Goal: Book appointment/travel/reservation

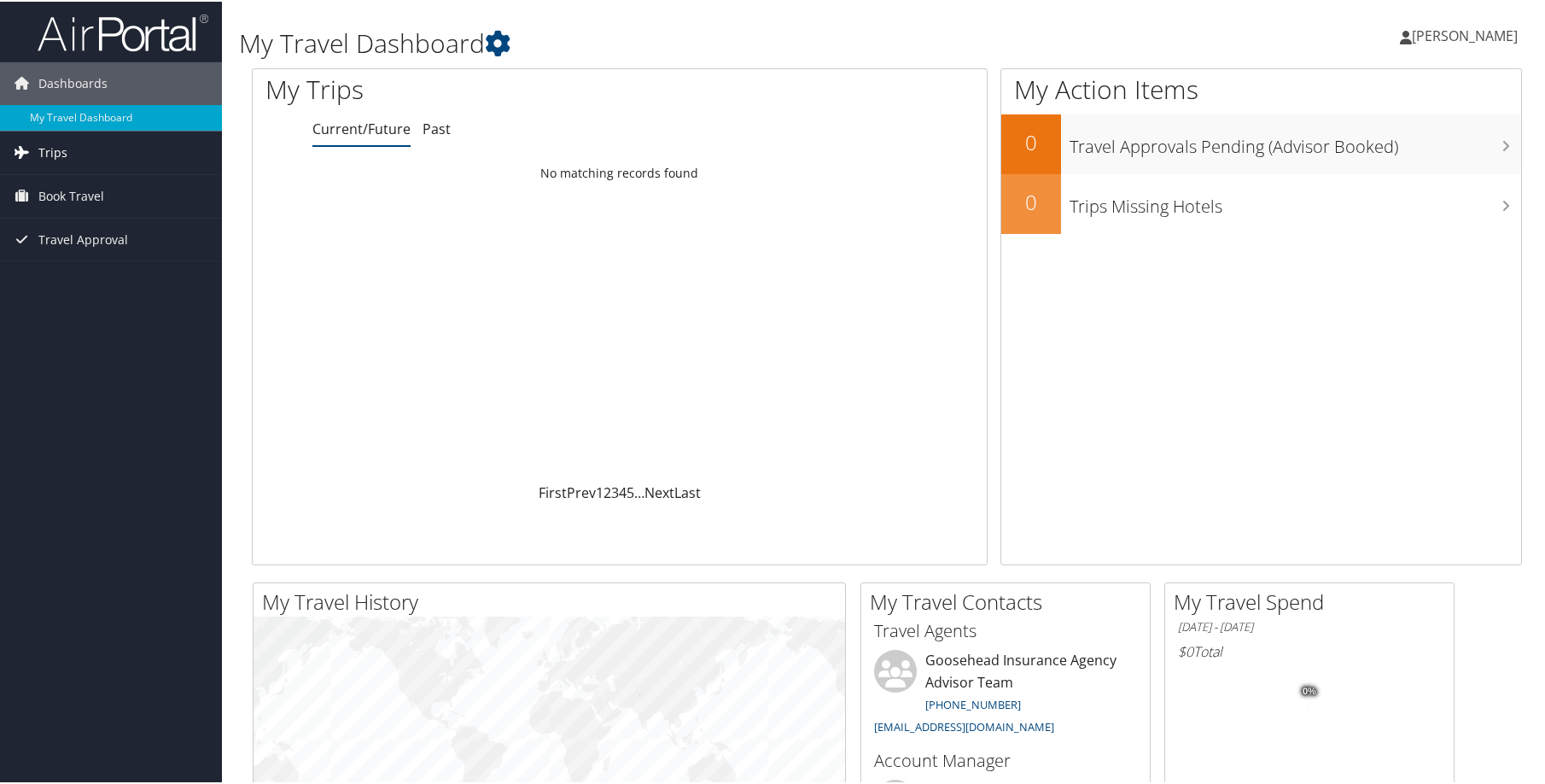
click at [38, 143] on span "Trips" at bounding box center [53, 151] width 29 height 43
click at [72, 184] on link "Current/Future Trips" at bounding box center [110, 185] width 222 height 26
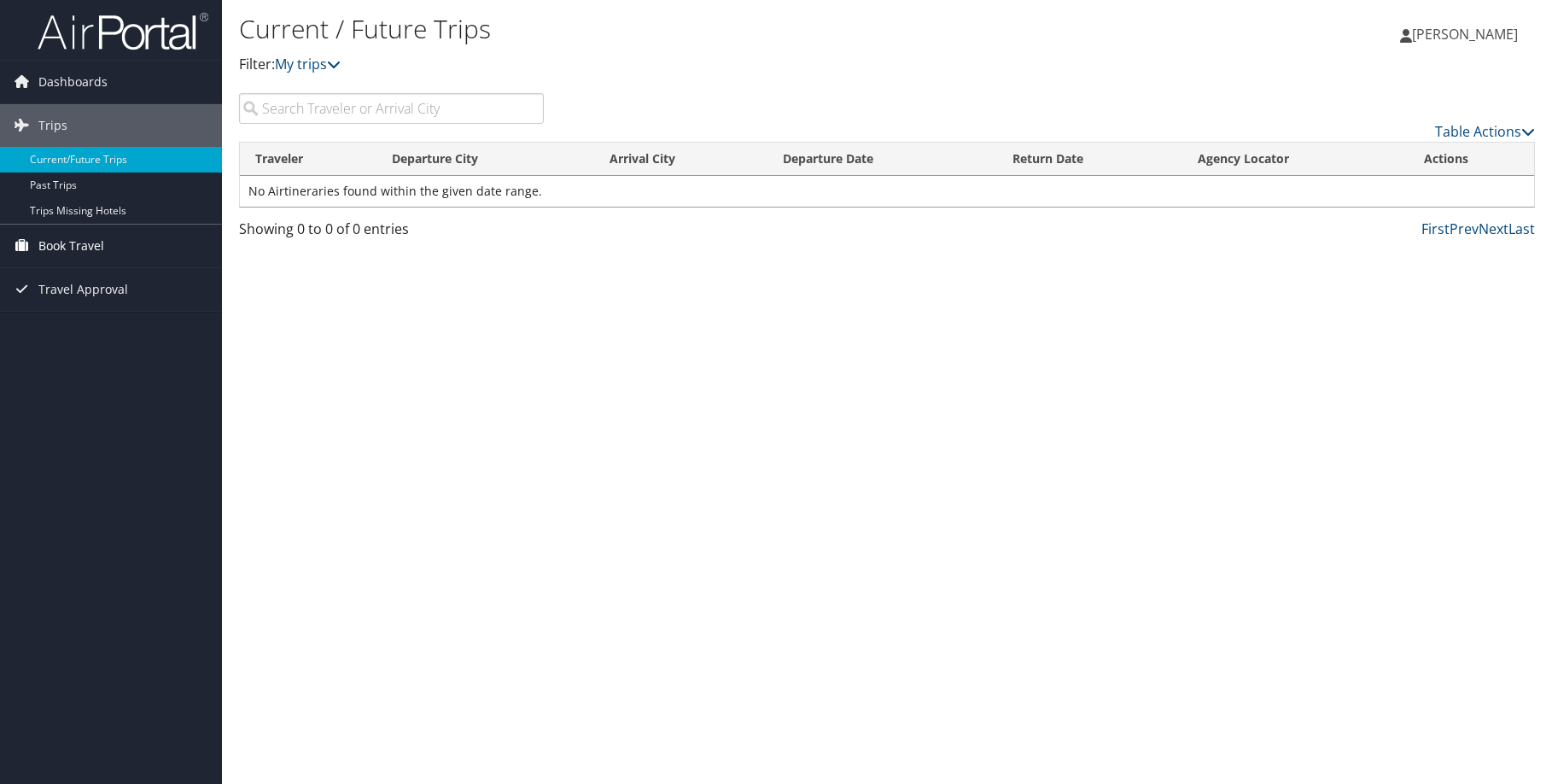
click at [66, 241] on span "Book Travel" at bounding box center [71, 246] width 66 height 43
click at [93, 326] on link "Book/Manage Online Trips" at bounding box center [110, 331] width 222 height 26
